Goal: Register for event/course

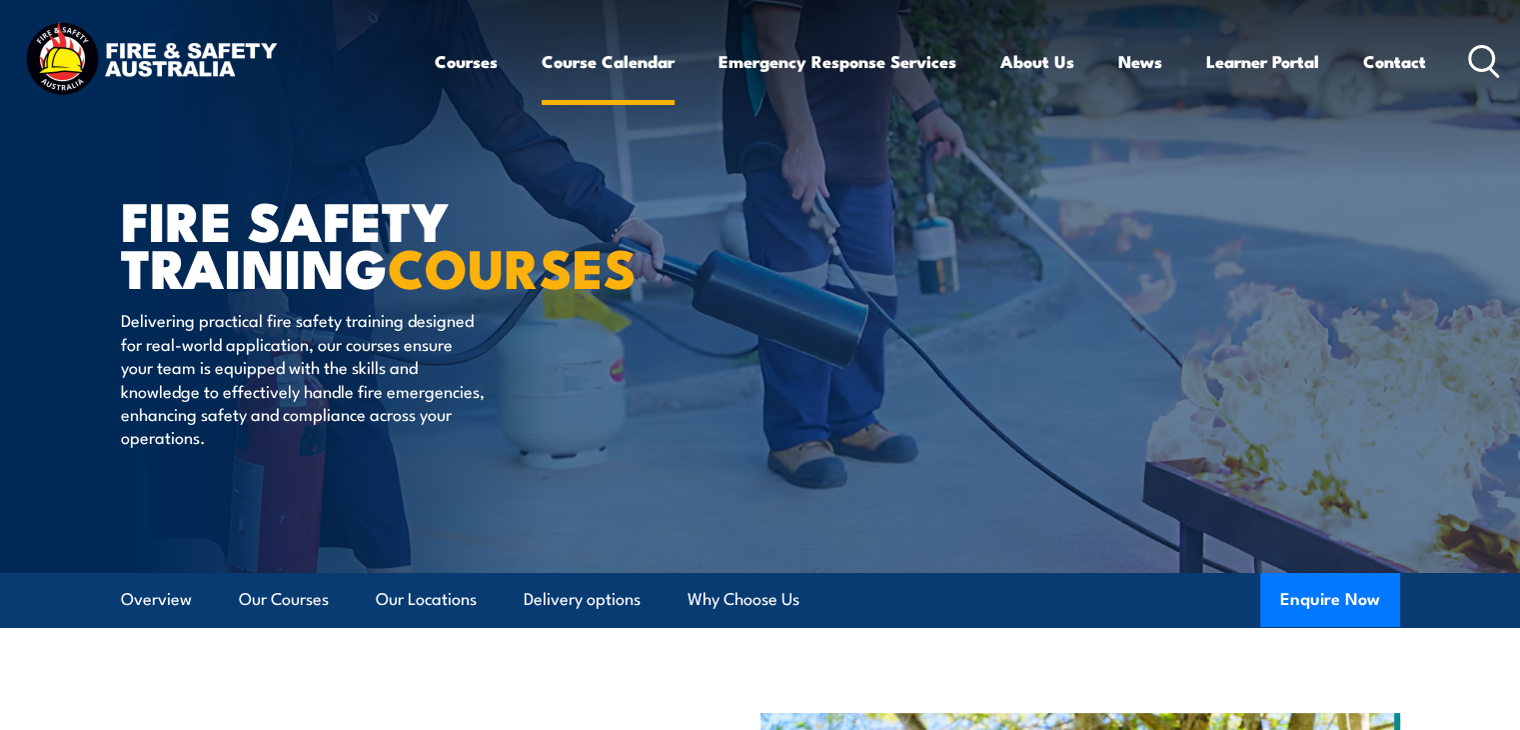
click at [627, 68] on link "Course Calendar" at bounding box center [608, 61] width 133 height 53
